Goal: Navigation & Orientation: Find specific page/section

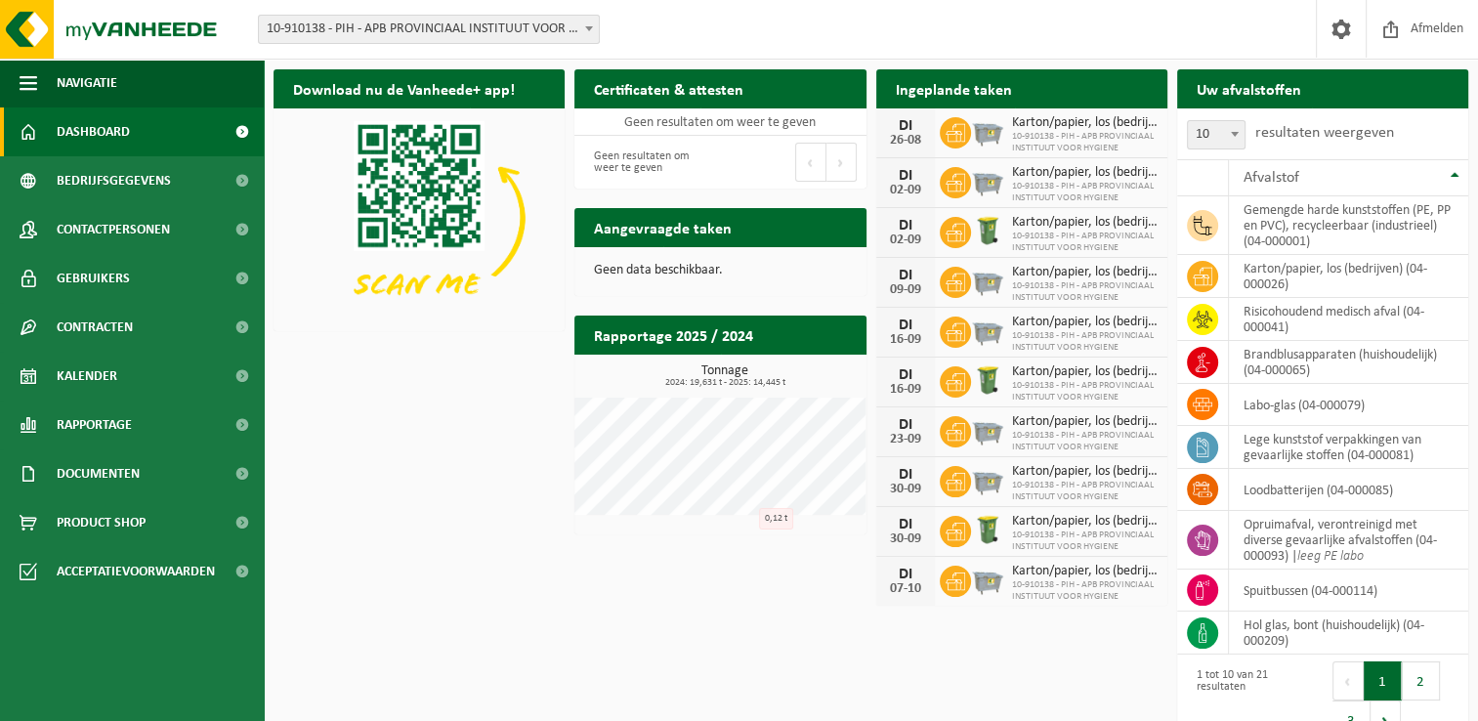
click at [449, 329] on p at bounding box center [418, 219] width 291 height 223
drag, startPoint x: 414, startPoint y: 431, endPoint x: 281, endPoint y: 377, distance: 143.3
click at [414, 431] on div "Download nu de Vanheede+ app! Verberg Certificaten & attesten Bekijk uw certifi…" at bounding box center [871, 407] width 1204 height 694
drag, startPoint x: 406, startPoint y: 466, endPoint x: 345, endPoint y: 335, distance: 144.6
click at [406, 465] on div "Download nu de Vanheede+ app! Verberg Certificaten & attesten Bekijk uw certifi…" at bounding box center [871, 407] width 1204 height 694
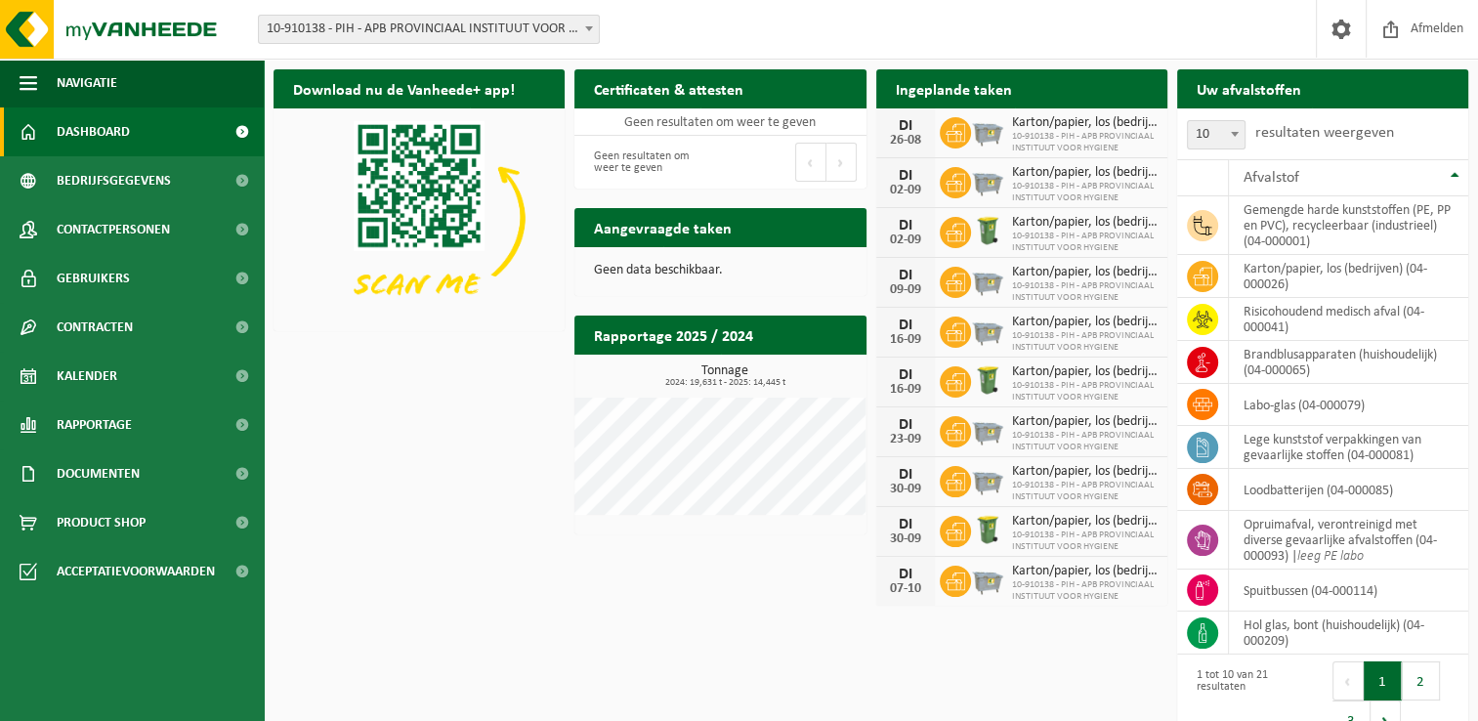
click at [426, 408] on div "Download nu de Vanheede+ app! Verberg Certificaten & attesten Bekijk uw certifi…" at bounding box center [871, 407] width 1204 height 694
click at [407, 415] on div "Download nu de Vanheede+ app! Verberg Certificaten & attesten Bekijk uw certifi…" at bounding box center [871, 407] width 1204 height 694
click at [590, 546] on div "Download nu de Vanheede+ app! Verberg Certificaten & attesten Bekijk uw certifi…" at bounding box center [871, 407] width 1204 height 694
click at [819, 647] on div "Download nu de Vanheede+ app! Verberg Certificaten & attesten Bekijk uw certifi…" at bounding box center [871, 407] width 1204 height 694
click at [118, 397] on link "Kalender" at bounding box center [132, 376] width 264 height 49
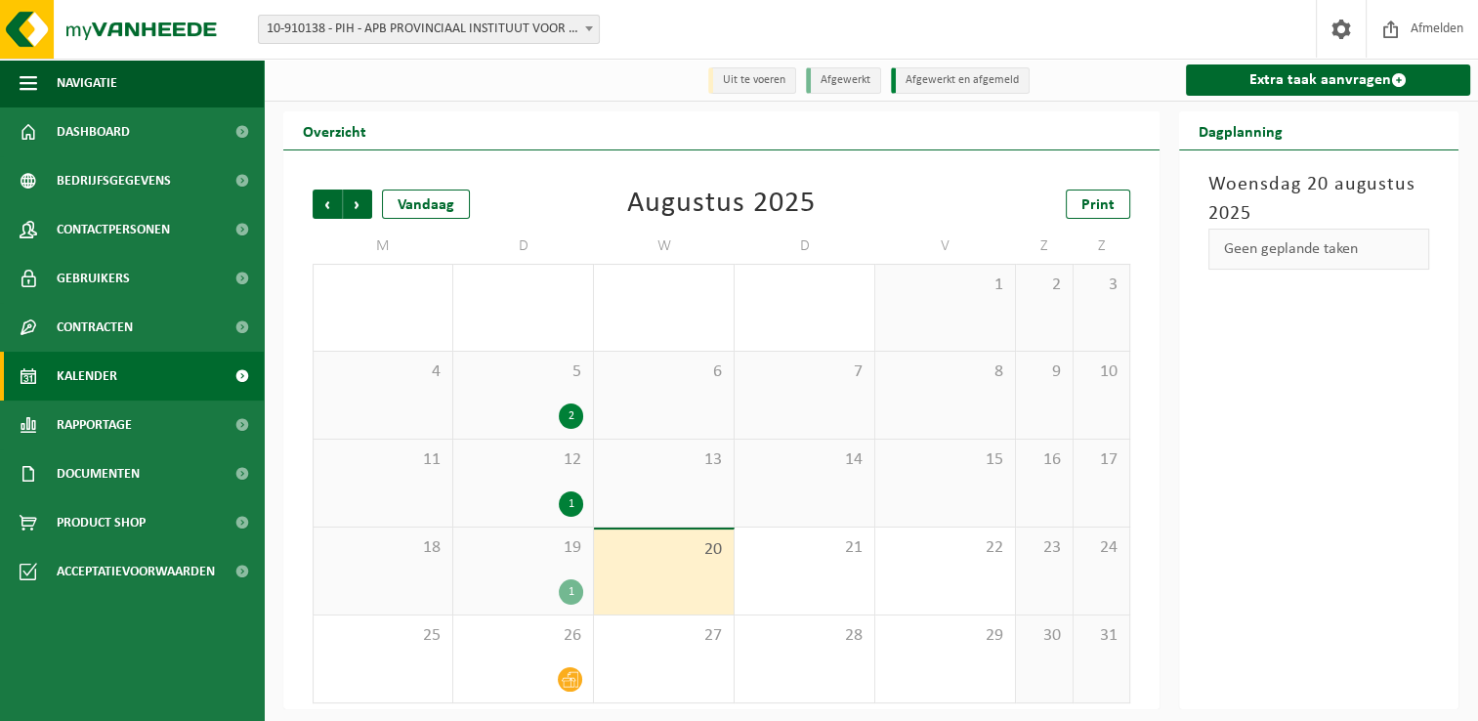
click at [394, 420] on div "4" at bounding box center [383, 395] width 139 height 87
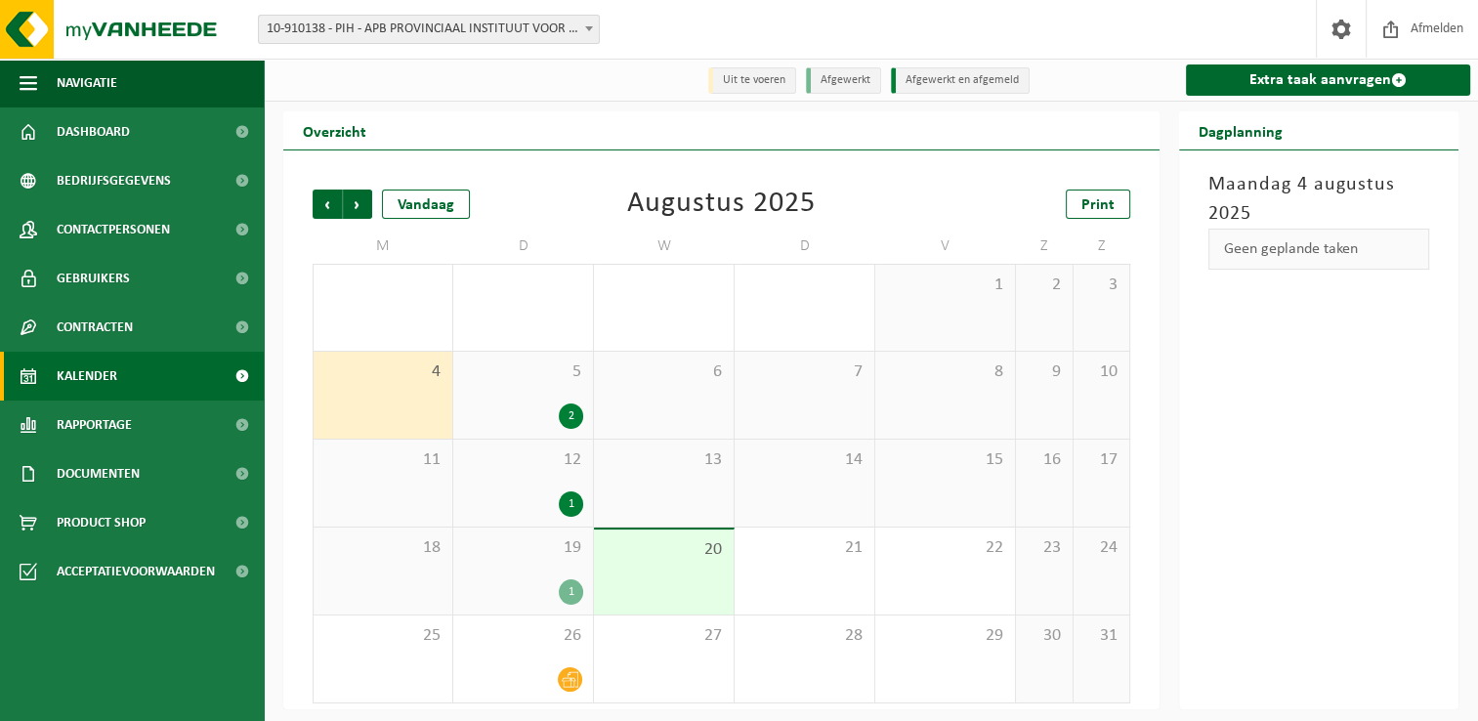
click at [575, 568] on div "19 1" at bounding box center [523, 570] width 140 height 87
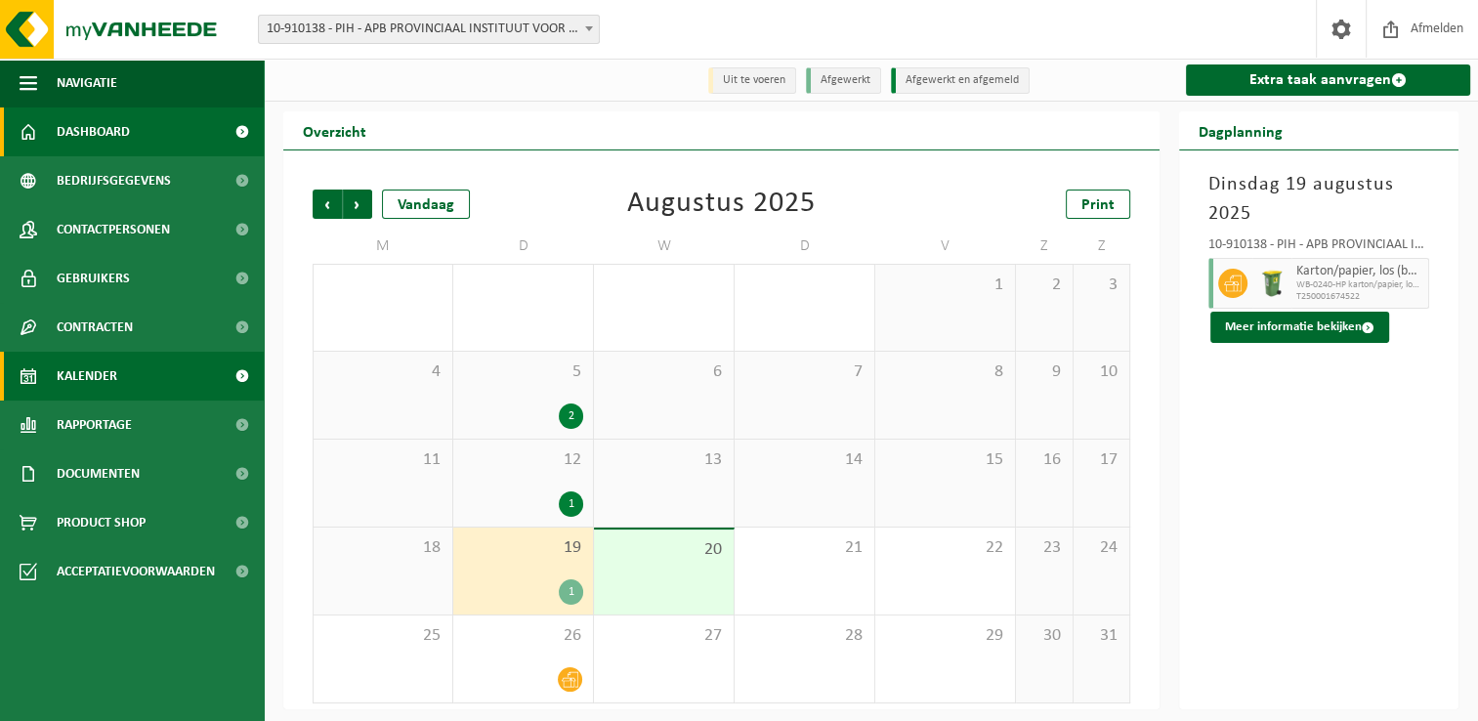
click at [154, 129] on link "Dashboard" at bounding box center [132, 131] width 264 height 49
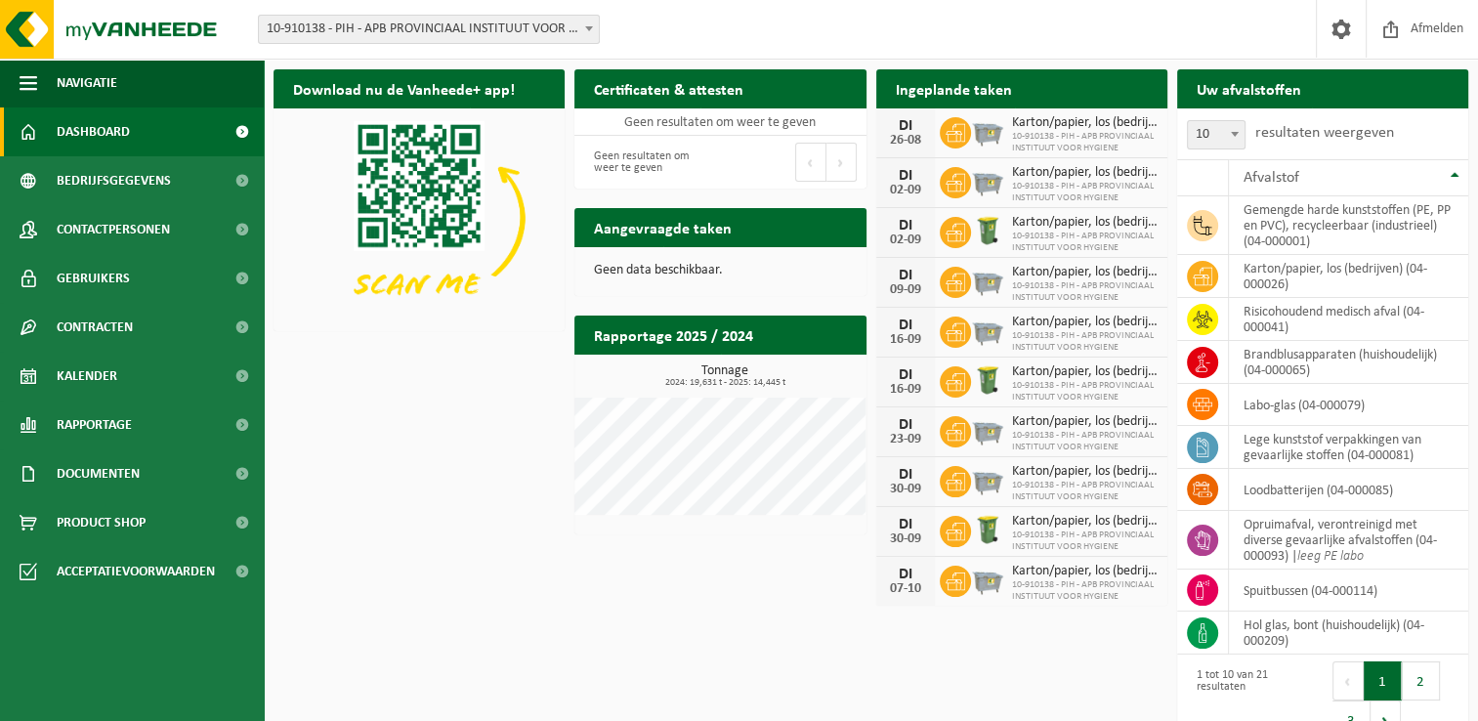
click at [389, 506] on div "Download nu de Vanheede+ app! Verberg Certificaten & attesten Bekijk uw certifi…" at bounding box center [871, 407] width 1204 height 694
click at [495, 493] on div "Download nu de Vanheede+ app! Verberg Certificaten & attesten Bekijk uw certifi…" at bounding box center [871, 407] width 1204 height 694
click at [451, 537] on div "Download nu de Vanheede+ app! Verberg Certificaten & attesten Bekijk uw certifi…" at bounding box center [871, 407] width 1204 height 694
